Goal: Use online tool/utility: Utilize a website feature to perform a specific function

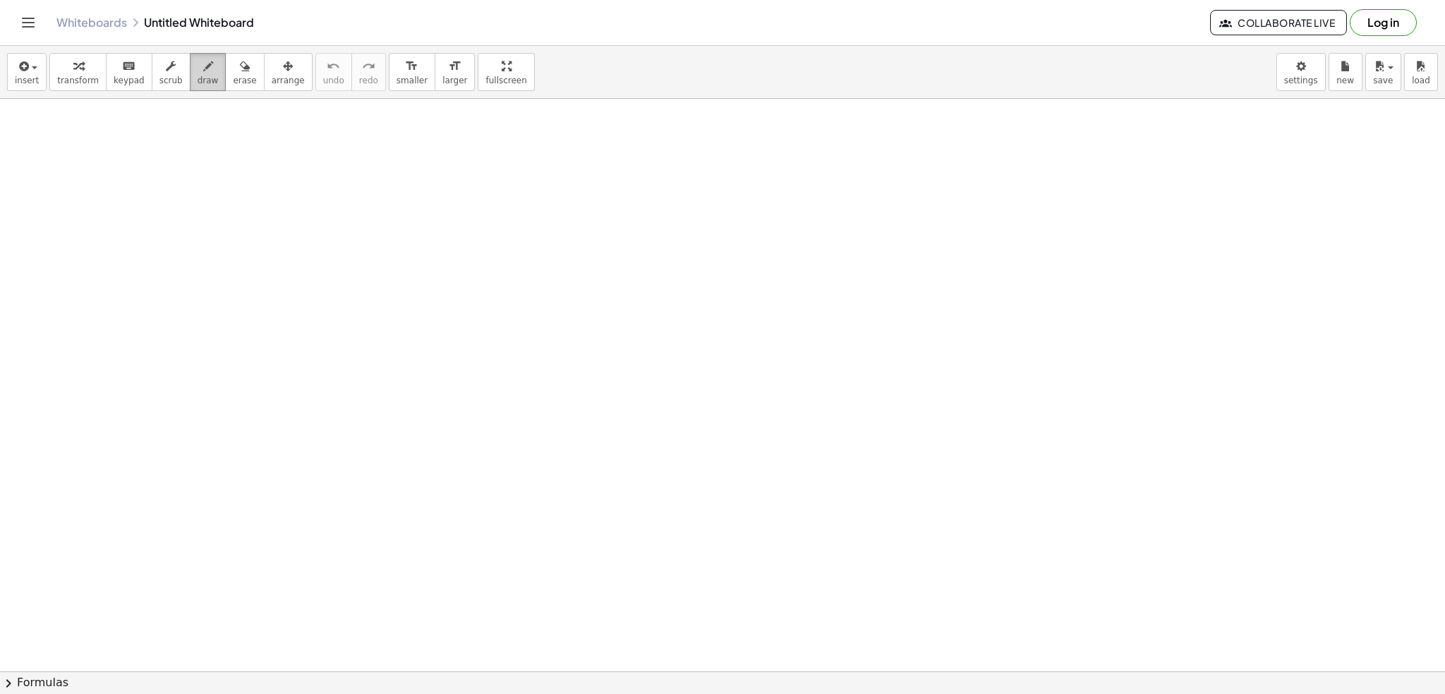
click at [198, 76] on span "draw" at bounding box center [208, 81] width 21 height 10
click at [198, 85] on span "draw" at bounding box center [208, 81] width 21 height 10
click at [198, 76] on span "draw" at bounding box center [208, 81] width 21 height 10
click at [240, 72] on icon "button" at bounding box center [245, 66] width 10 height 17
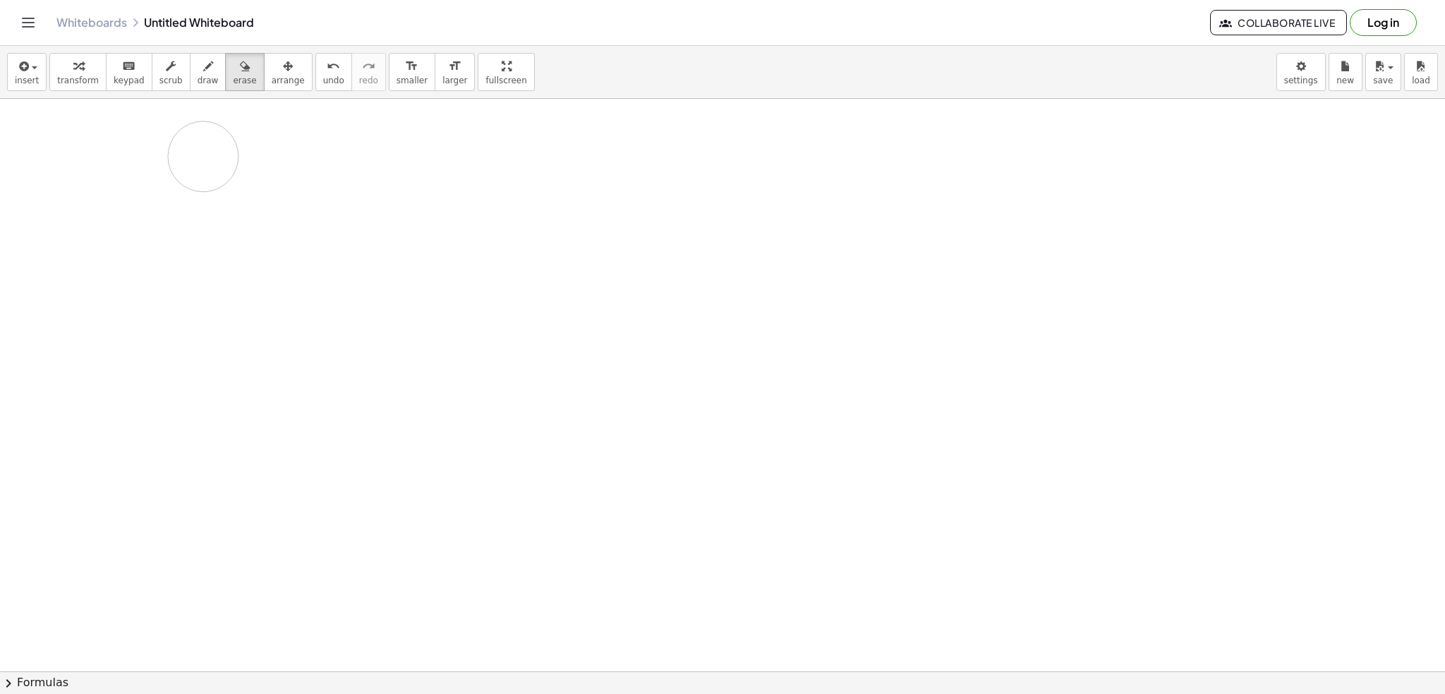
drag, startPoint x: 284, startPoint y: 180, endPoint x: 203, endPoint y: 156, distance: 84.6
click at [203, 156] on div at bounding box center [722, 577] width 1445 height 1238
click at [198, 73] on div "button" at bounding box center [208, 65] width 21 height 17
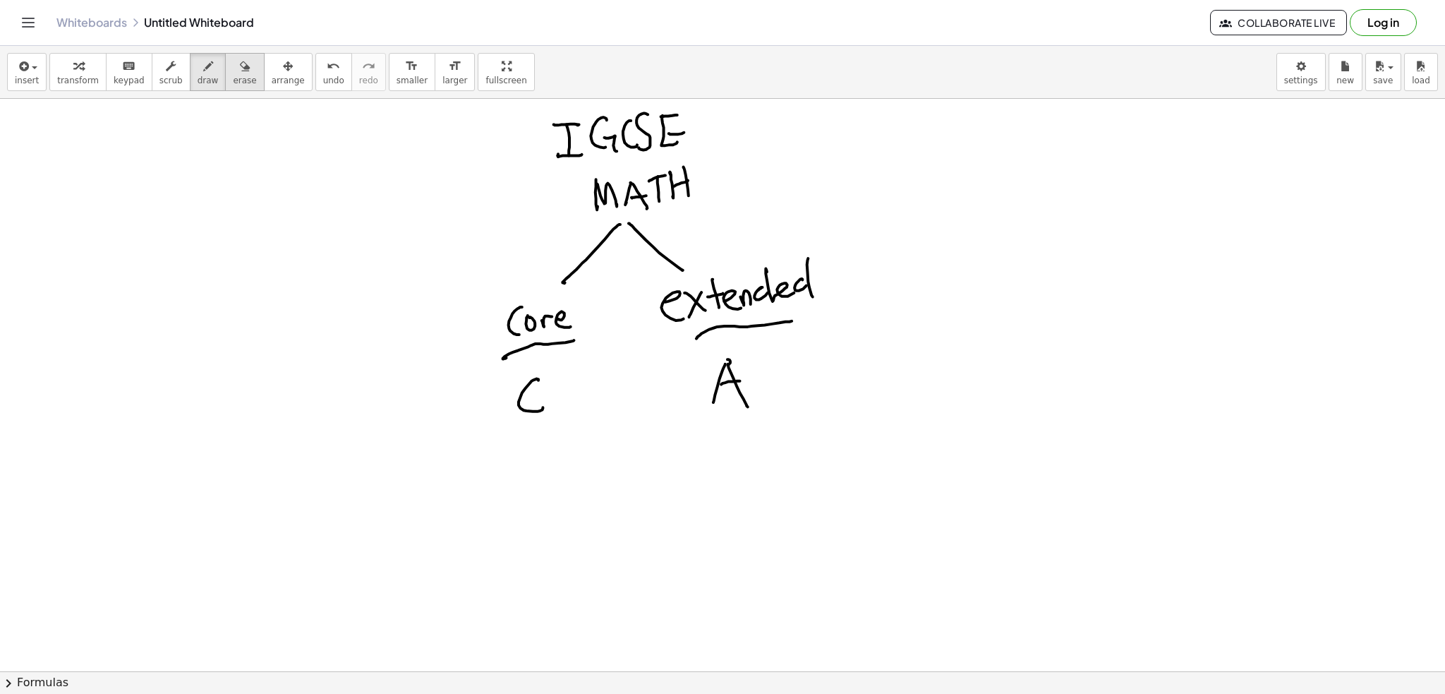
click at [233, 76] on span "erase" at bounding box center [244, 81] width 23 height 10
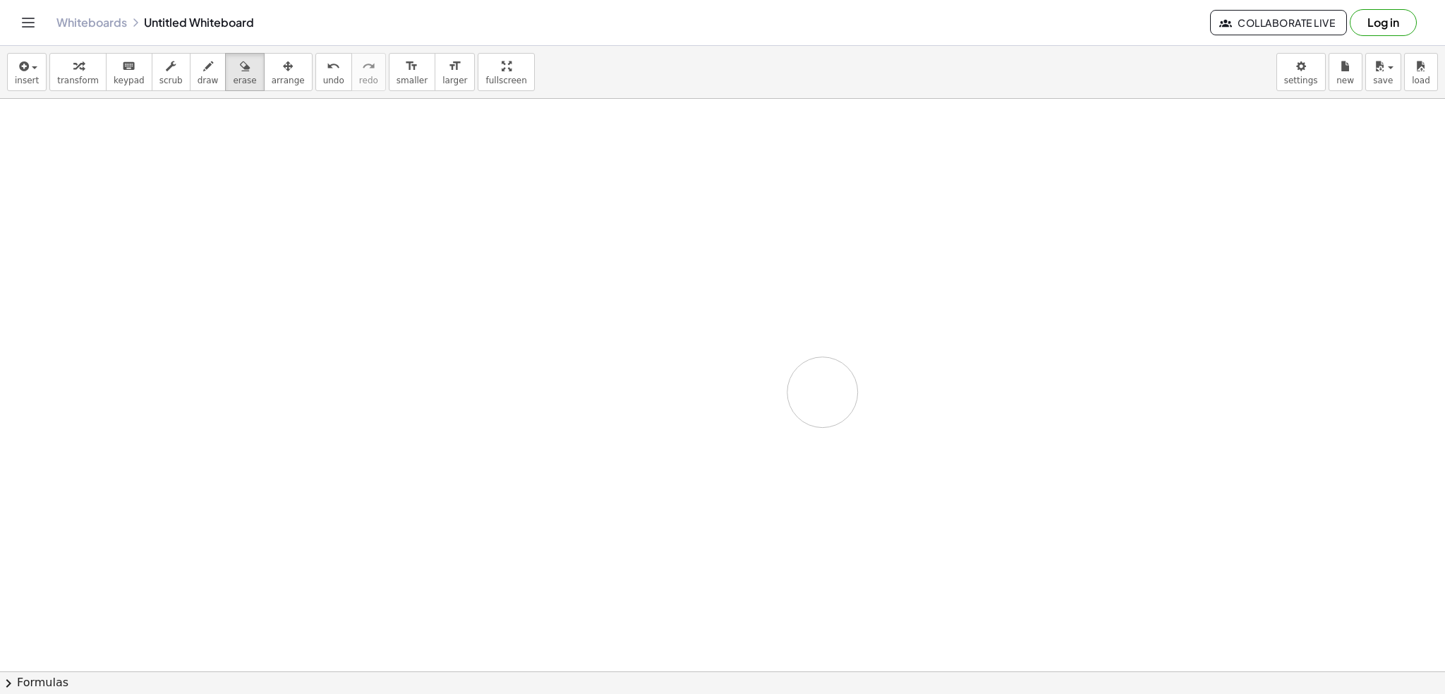
drag, startPoint x: 762, startPoint y: 150, endPoint x: 42, endPoint y: 25, distance: 730.8
click at [694, 383] on div at bounding box center [722, 577] width 1445 height 1238
click at [203, 59] on icon "button" at bounding box center [208, 66] width 10 height 17
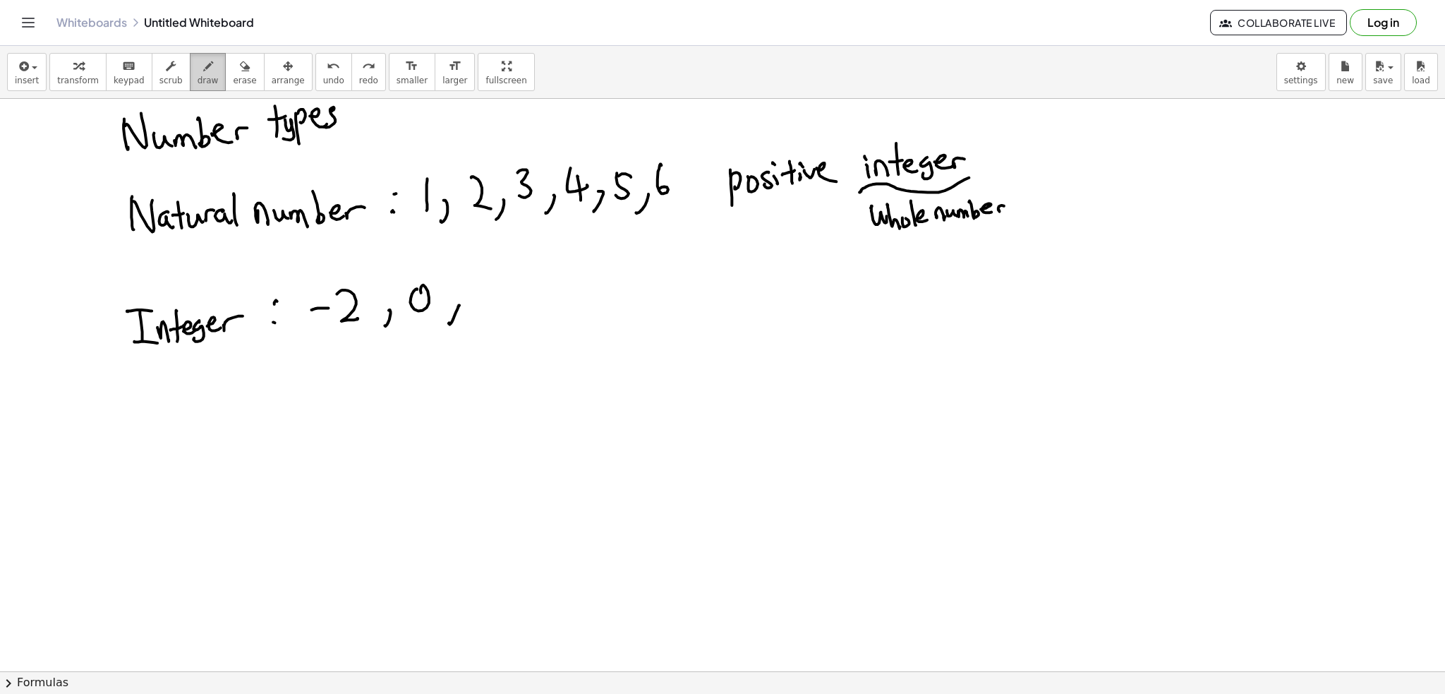
click at [198, 77] on span "draw" at bounding box center [208, 81] width 21 height 10
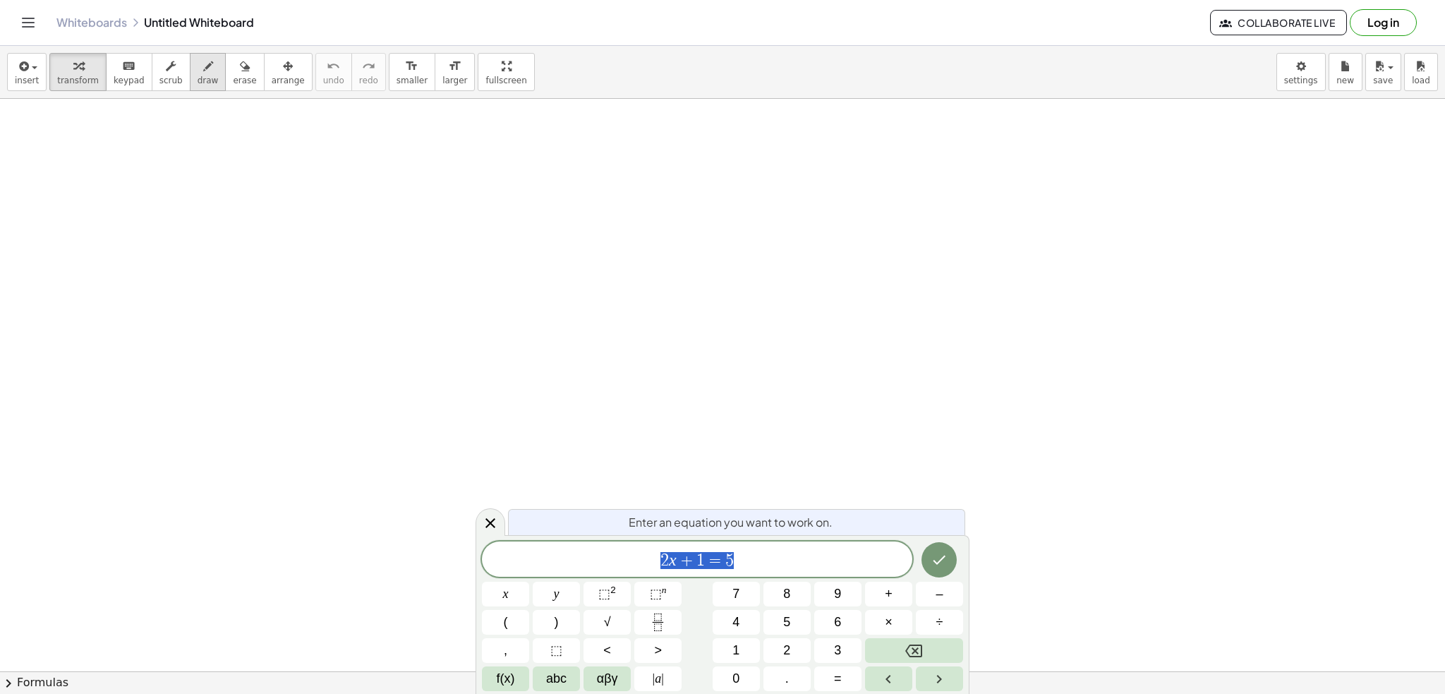
click at [203, 73] on icon "button" at bounding box center [208, 66] width 10 height 17
click at [198, 68] on div "button" at bounding box center [208, 65] width 21 height 17
click at [198, 84] on span "draw" at bounding box center [208, 81] width 21 height 10
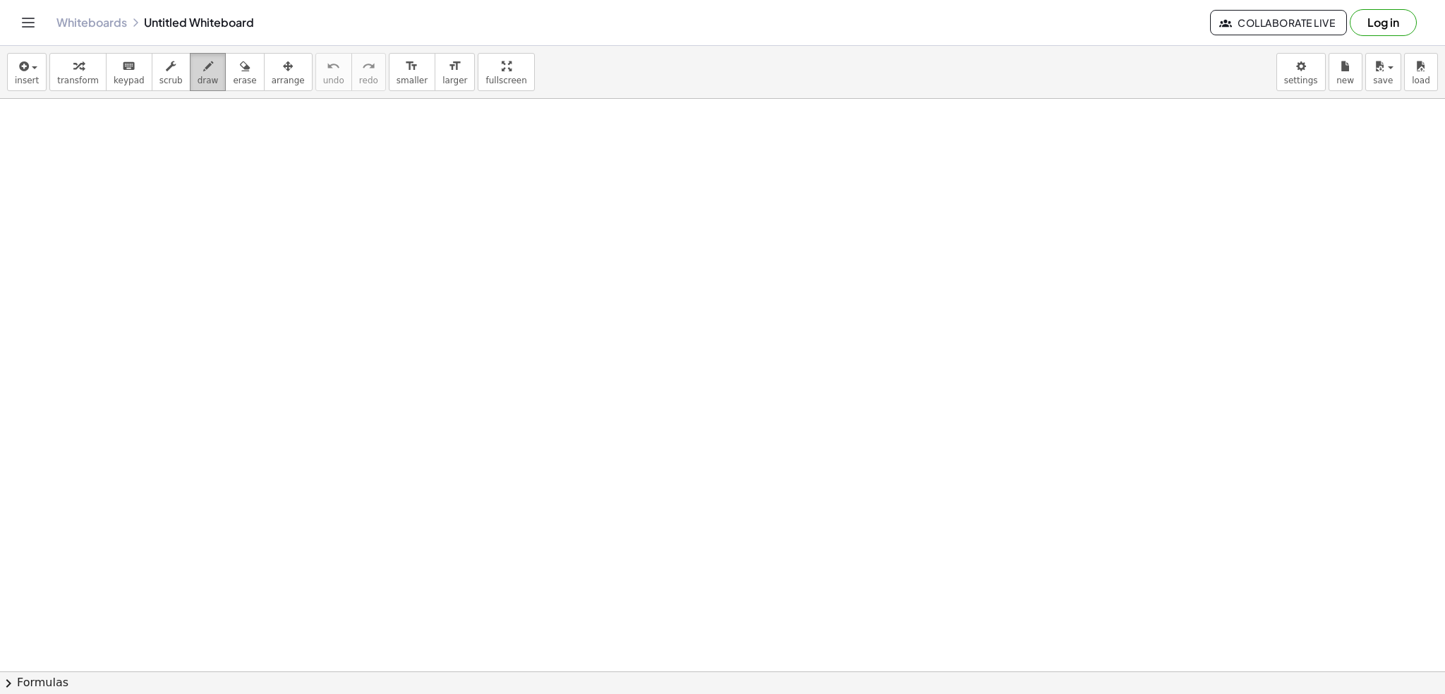
click at [198, 76] on span "draw" at bounding box center [208, 81] width 21 height 10
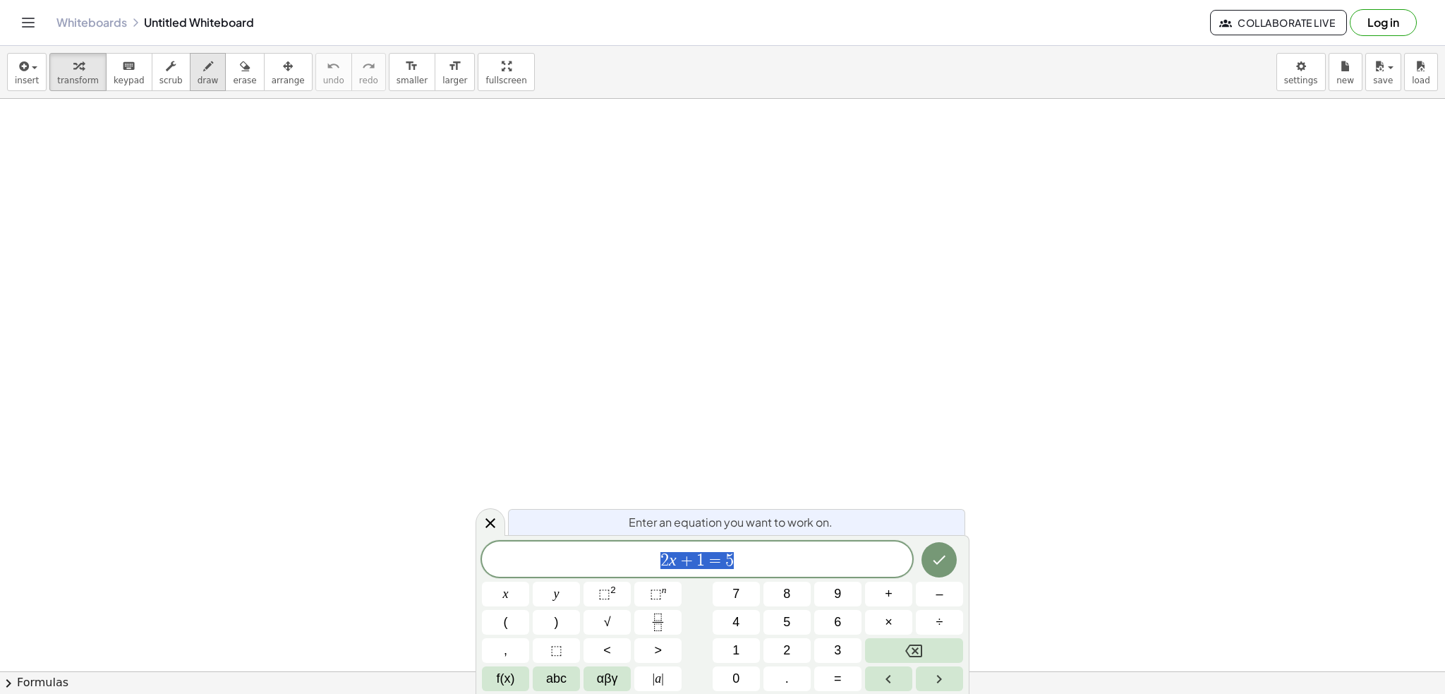
click at [204, 81] on button "draw" at bounding box center [208, 72] width 37 height 38
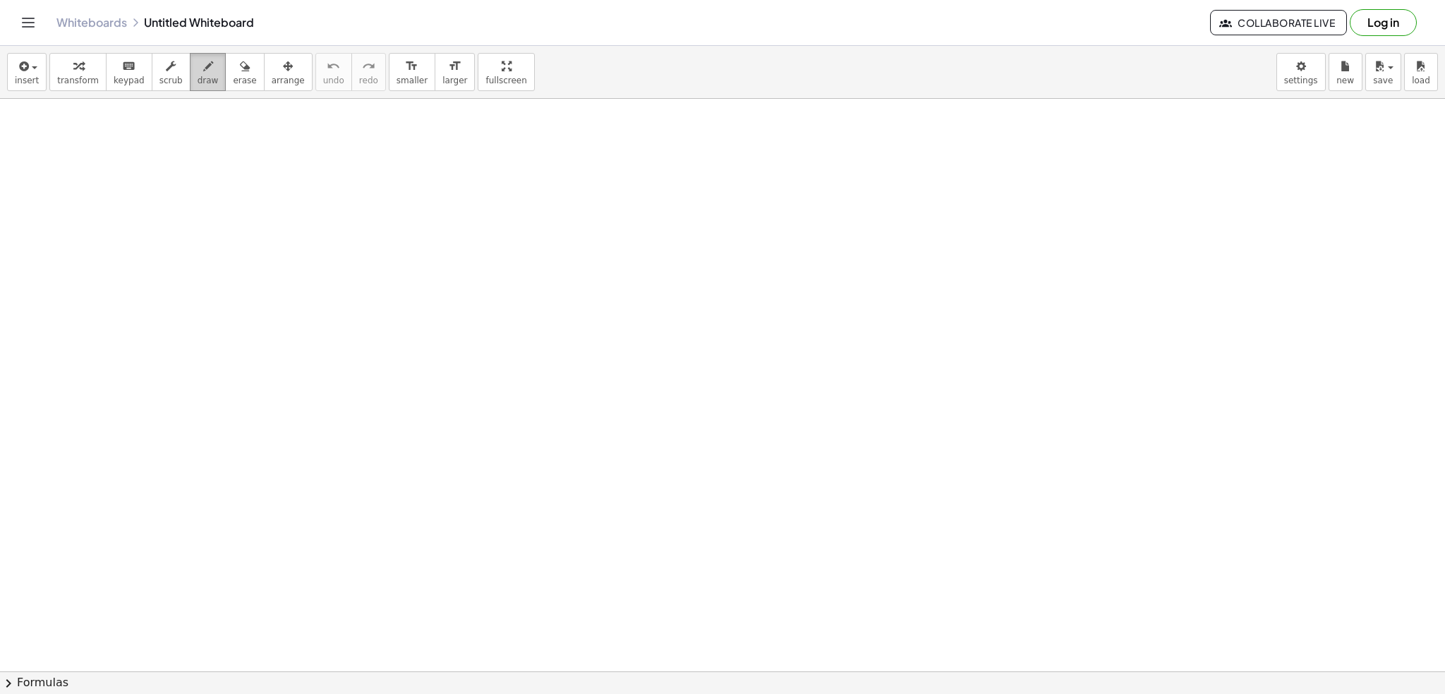
click at [198, 69] on div "button" at bounding box center [208, 65] width 21 height 17
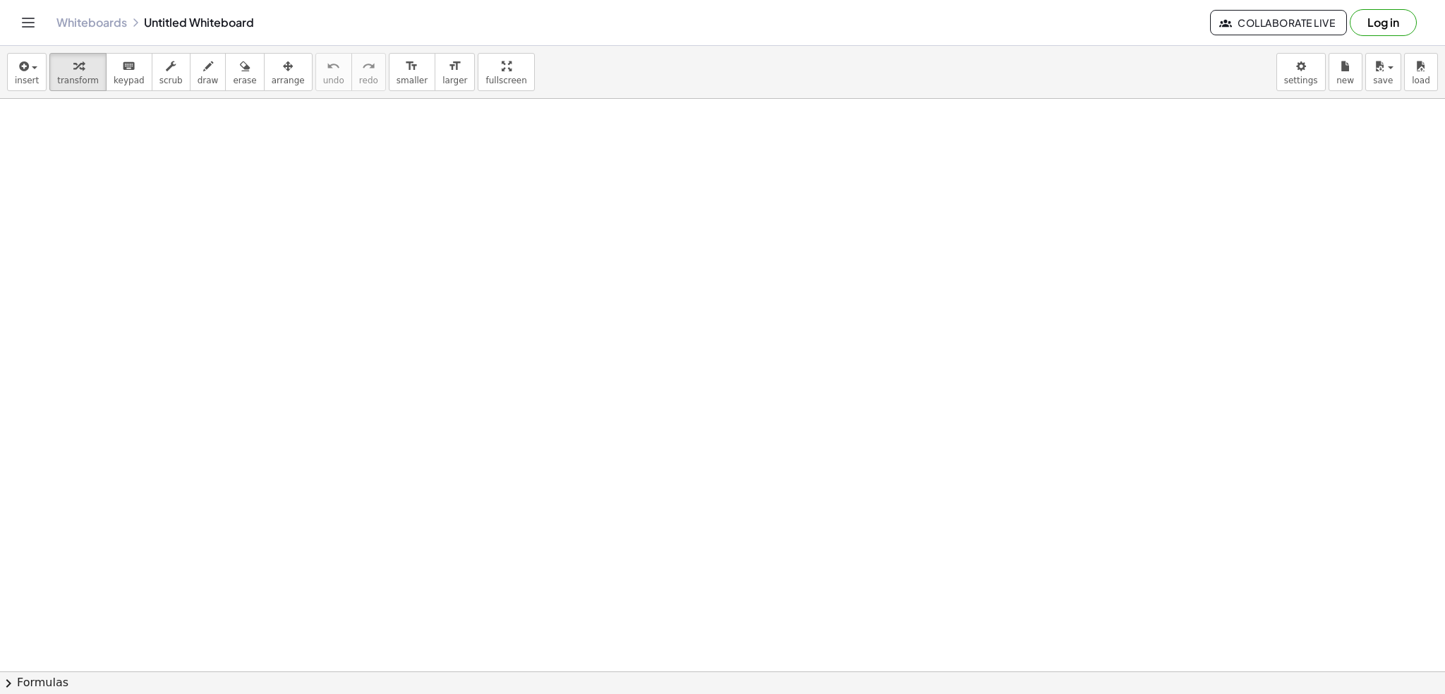
drag, startPoint x: 363, startPoint y: 231, endPoint x: 348, endPoint y: 215, distance: 22.5
click at [198, 76] on span "draw" at bounding box center [208, 81] width 21 height 10
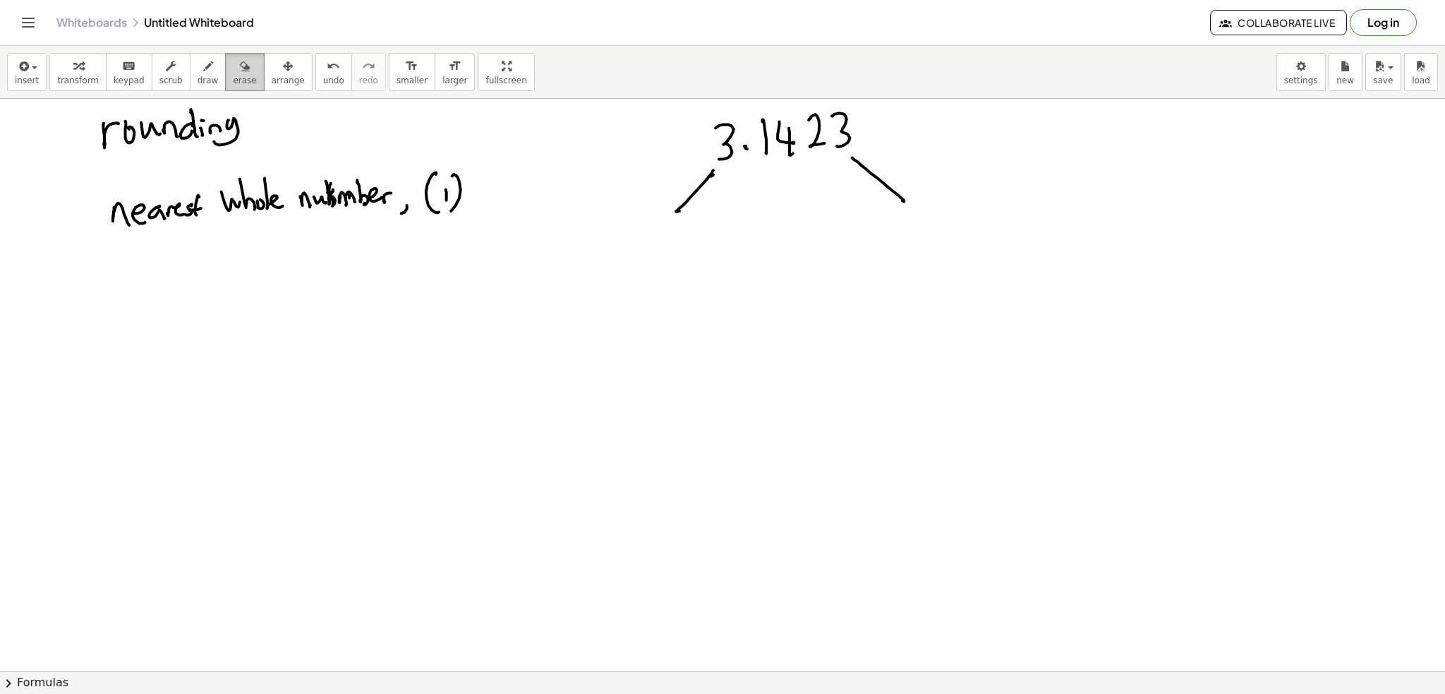
click at [240, 61] on icon "button" at bounding box center [245, 66] width 10 height 17
drag, startPoint x: 315, startPoint y: 186, endPoint x: 379, endPoint y: 202, distance: 65.6
click at [203, 71] on icon "button" at bounding box center [208, 66] width 10 height 17
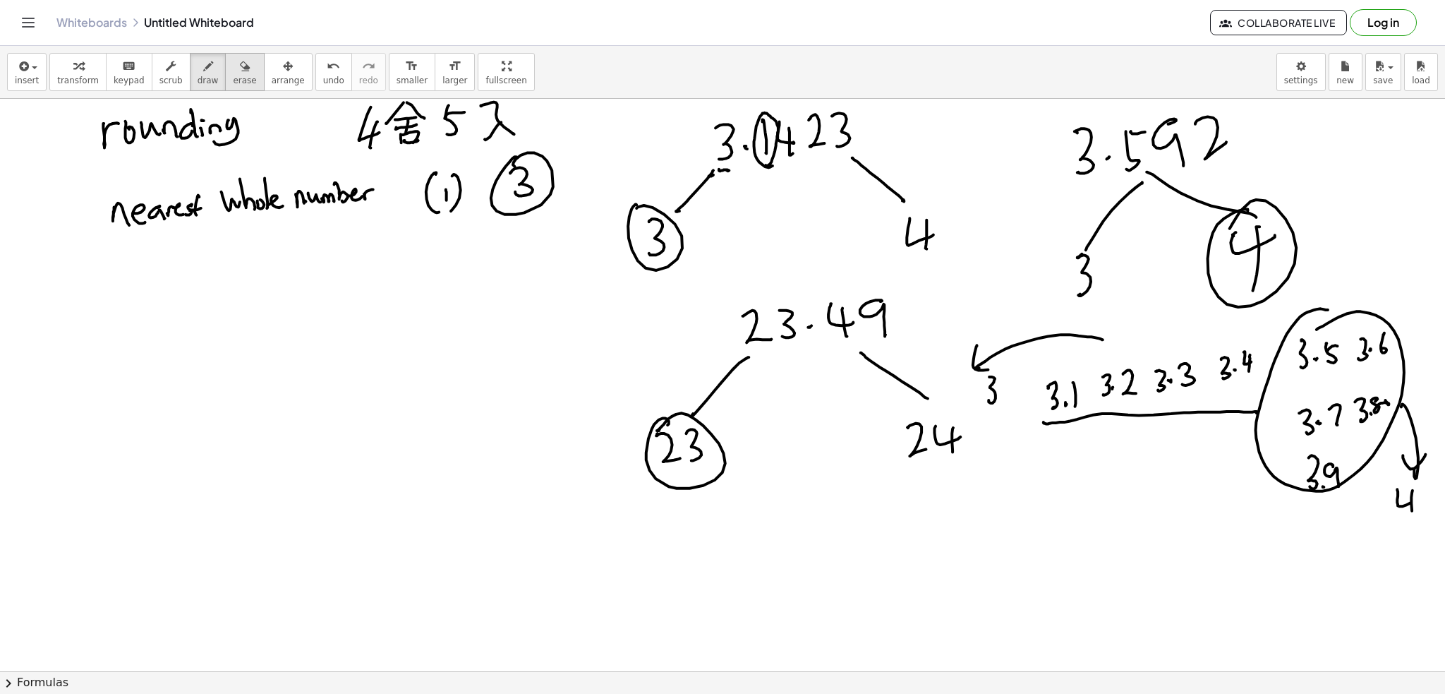
drag, startPoint x: 226, startPoint y: 61, endPoint x: 708, endPoint y: 109, distance: 484.4
click at [240, 64] on icon "button" at bounding box center [245, 66] width 10 height 17
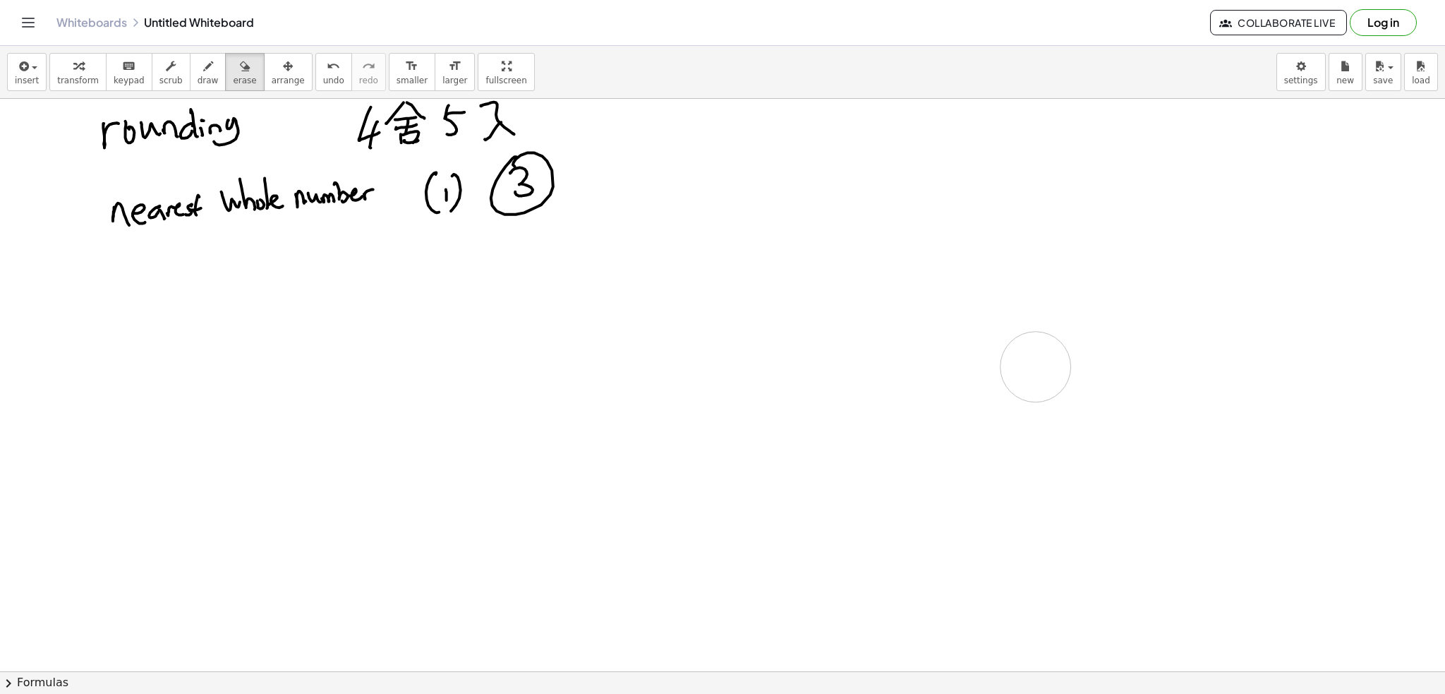
drag, startPoint x: 692, startPoint y: 136, endPoint x: 569, endPoint y: 634, distance: 513.2
